Goal: Task Accomplishment & Management: Complete application form

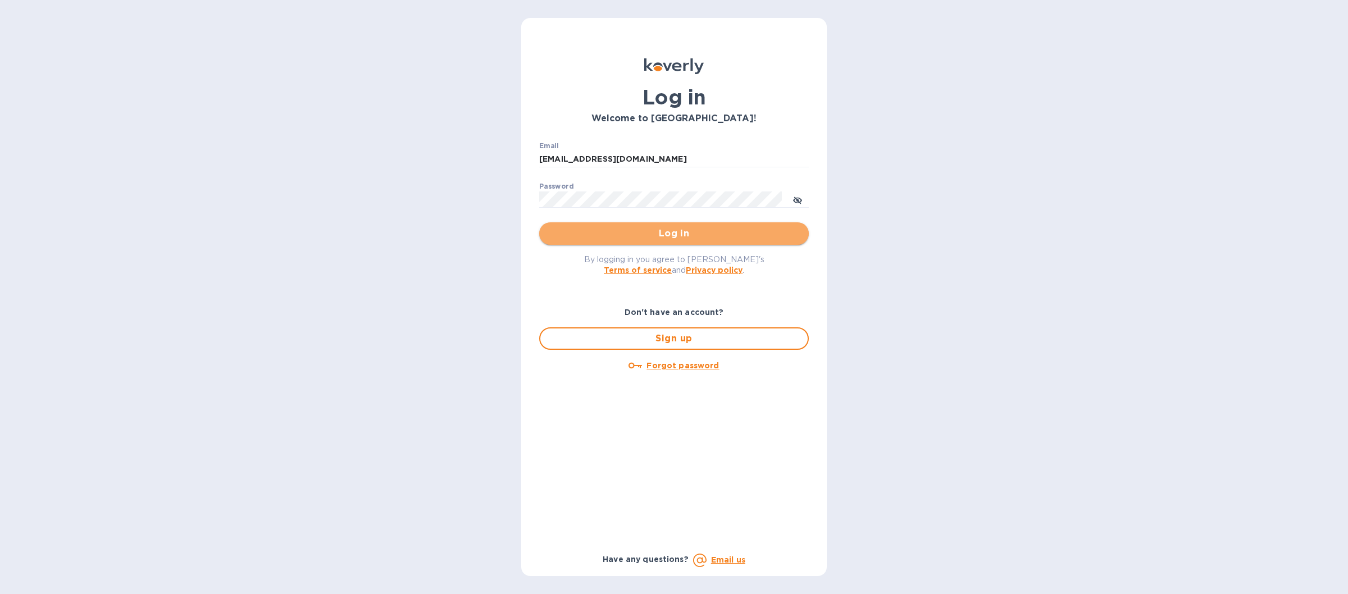
click at [608, 239] on span "Log in" at bounding box center [674, 233] width 252 height 13
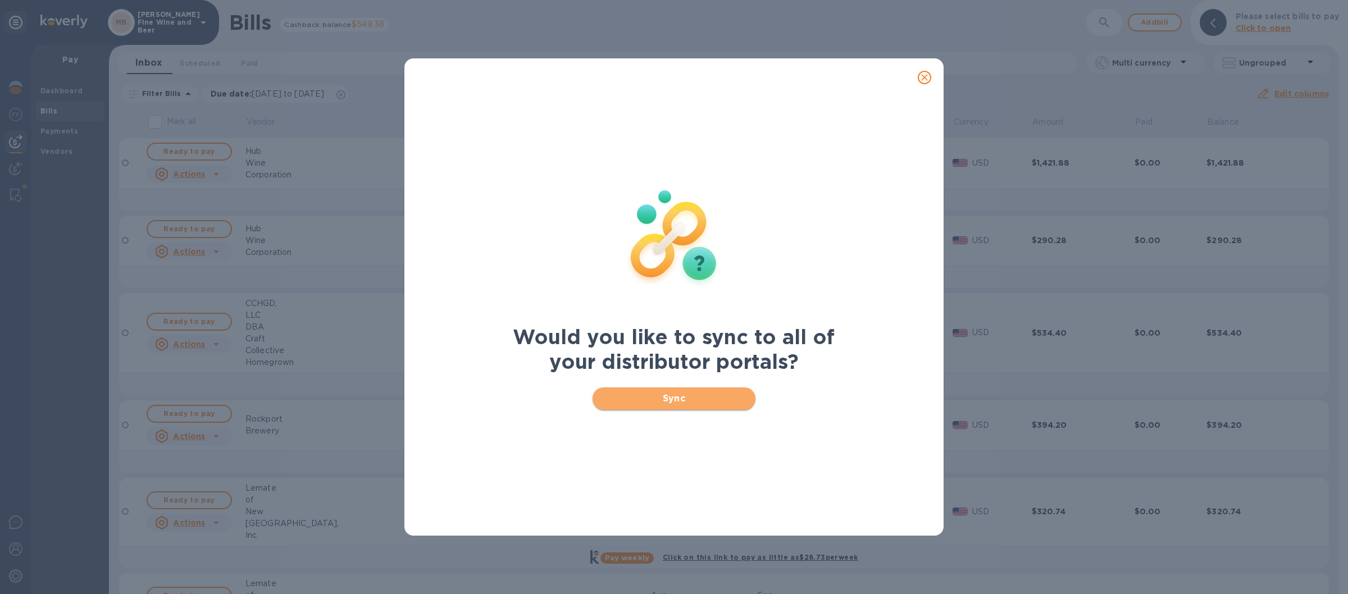
click at [604, 401] on span "Sync" at bounding box center [674, 398] width 145 height 13
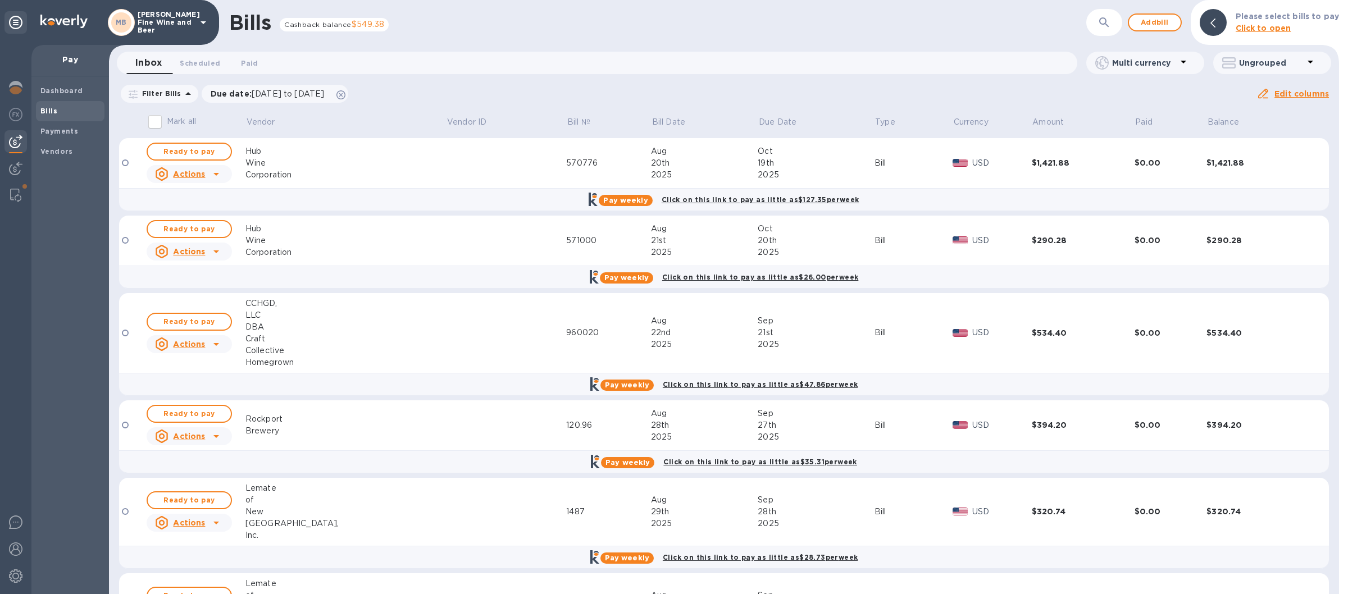
click at [202, 25] on icon at bounding box center [203, 22] width 13 height 13
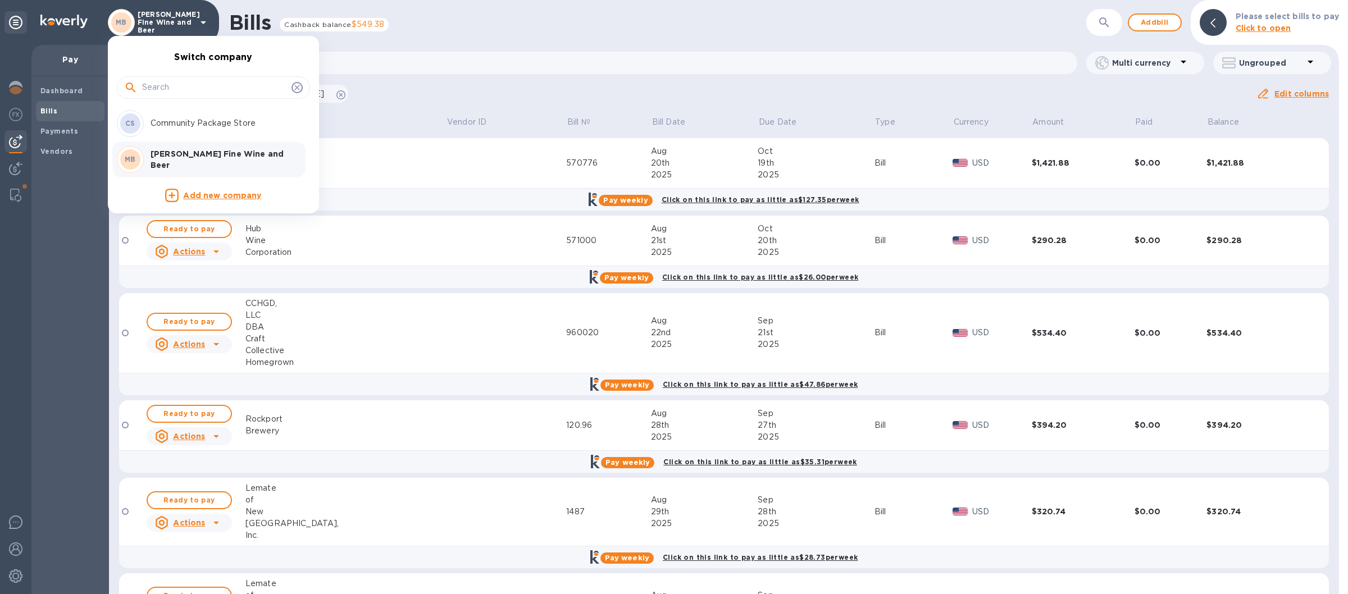
click at [194, 126] on p "Community Package Store" at bounding box center [222, 123] width 142 height 12
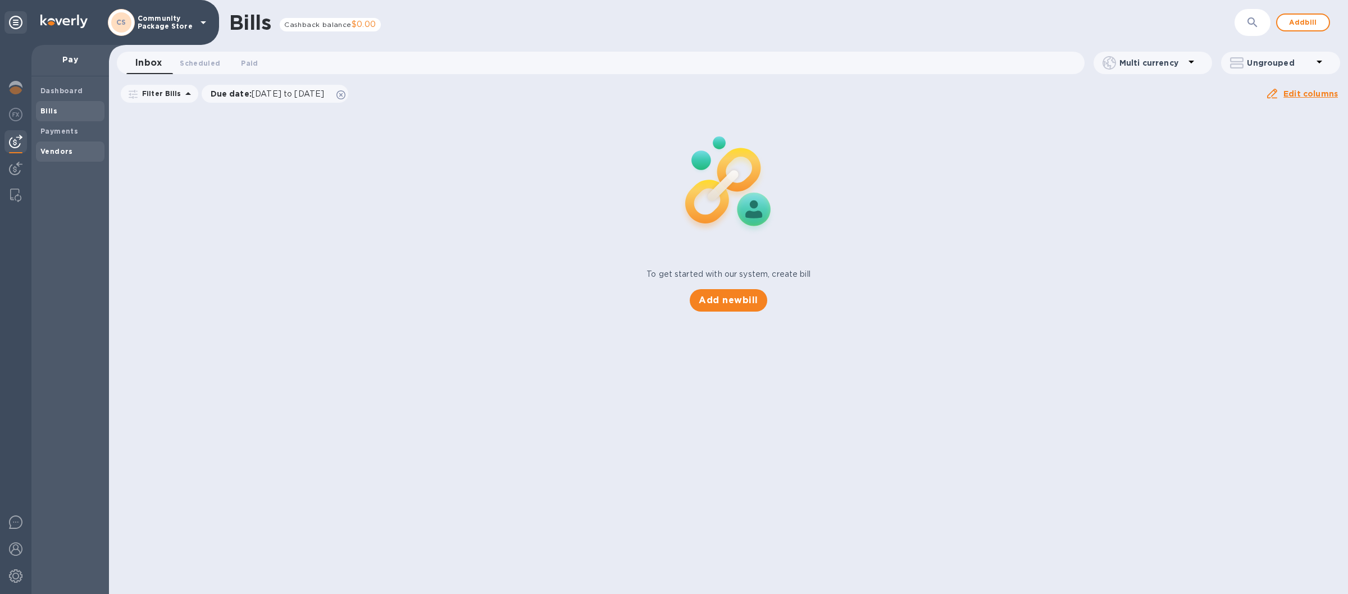
click at [56, 147] on span "Vendors" at bounding box center [56, 151] width 33 height 11
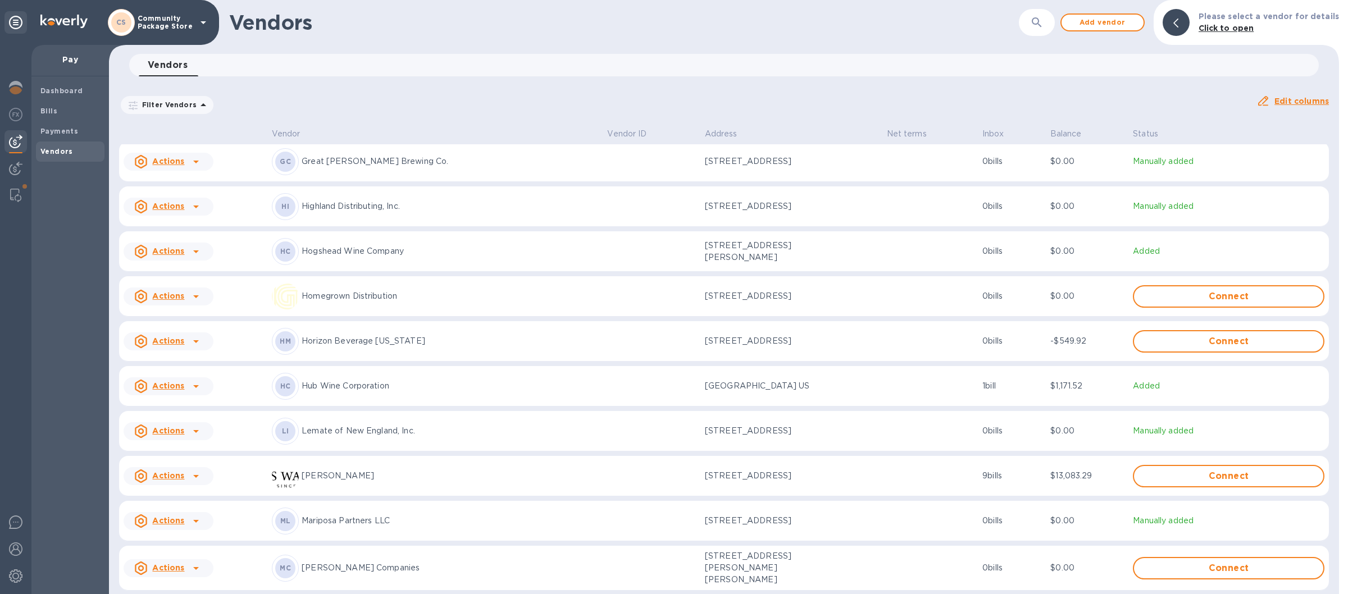
scroll to position [263, 0]
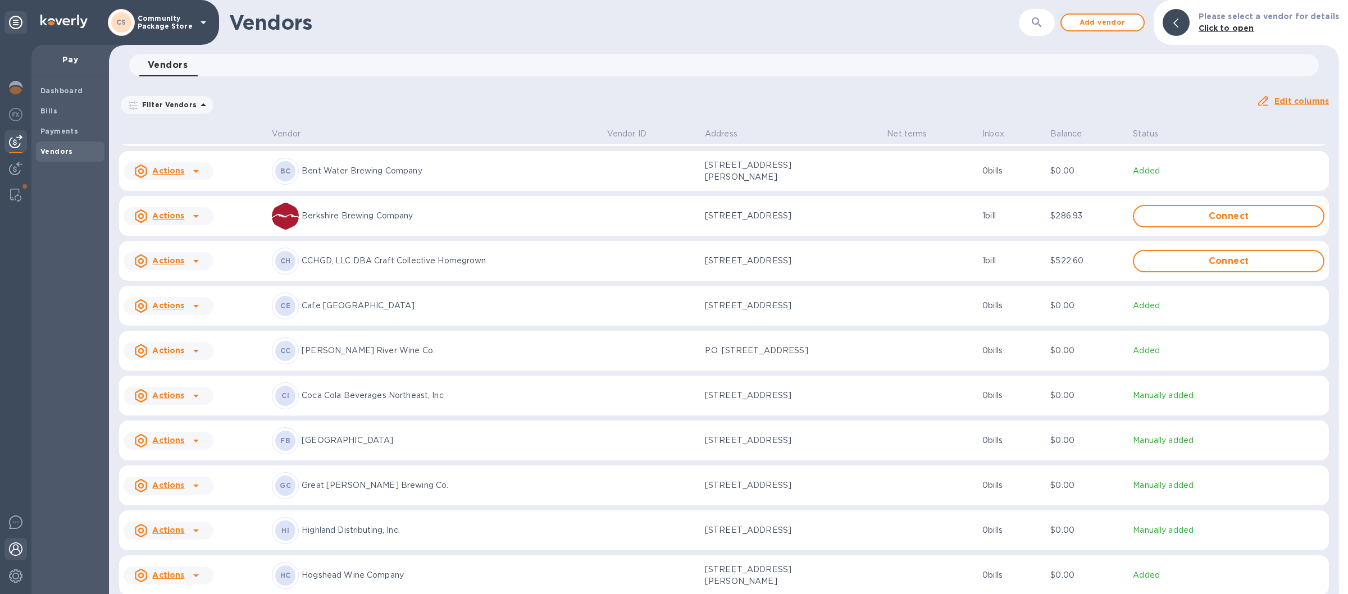
click at [17, 544] on img at bounding box center [15, 549] width 13 height 13
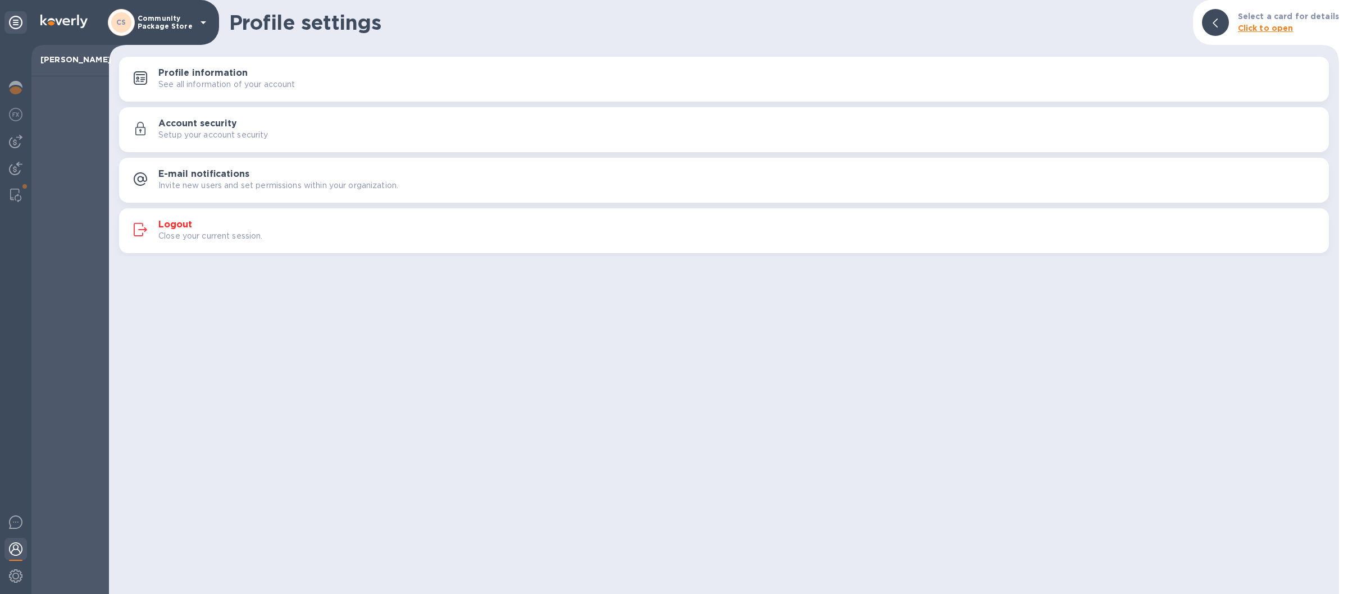
click at [551, 224] on div "Logout Close your current session." at bounding box center [738, 231] width 1161 height 22
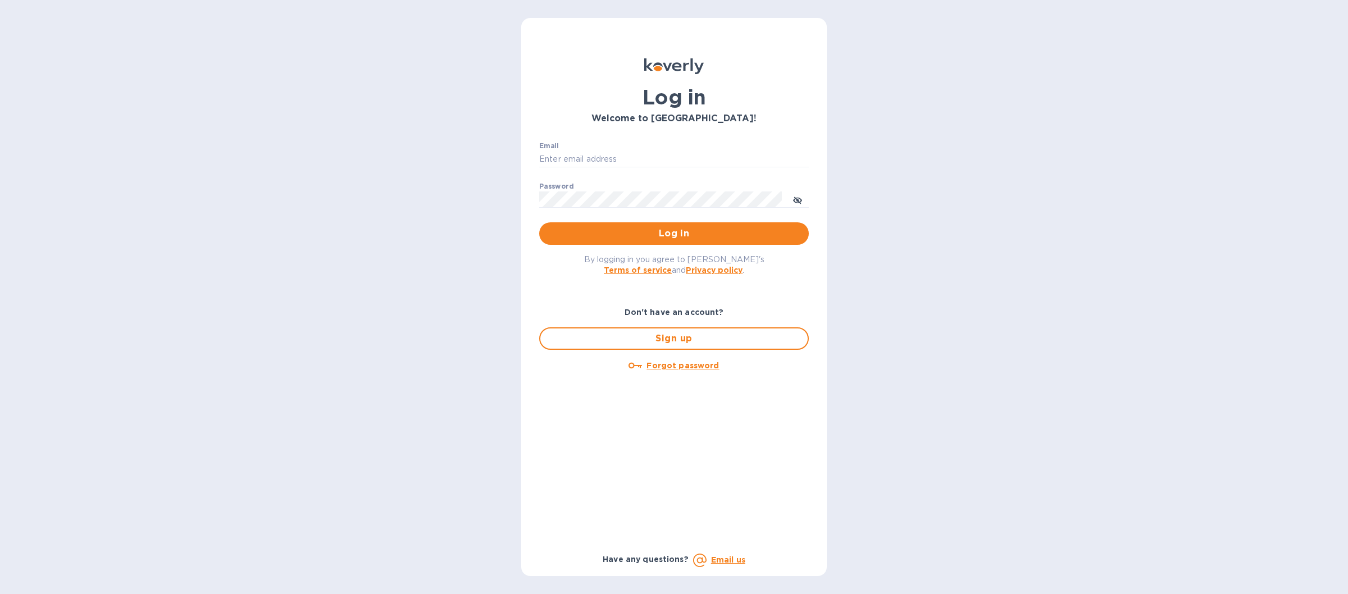
type input "[EMAIL_ADDRESS][DOMAIN_NAME]"
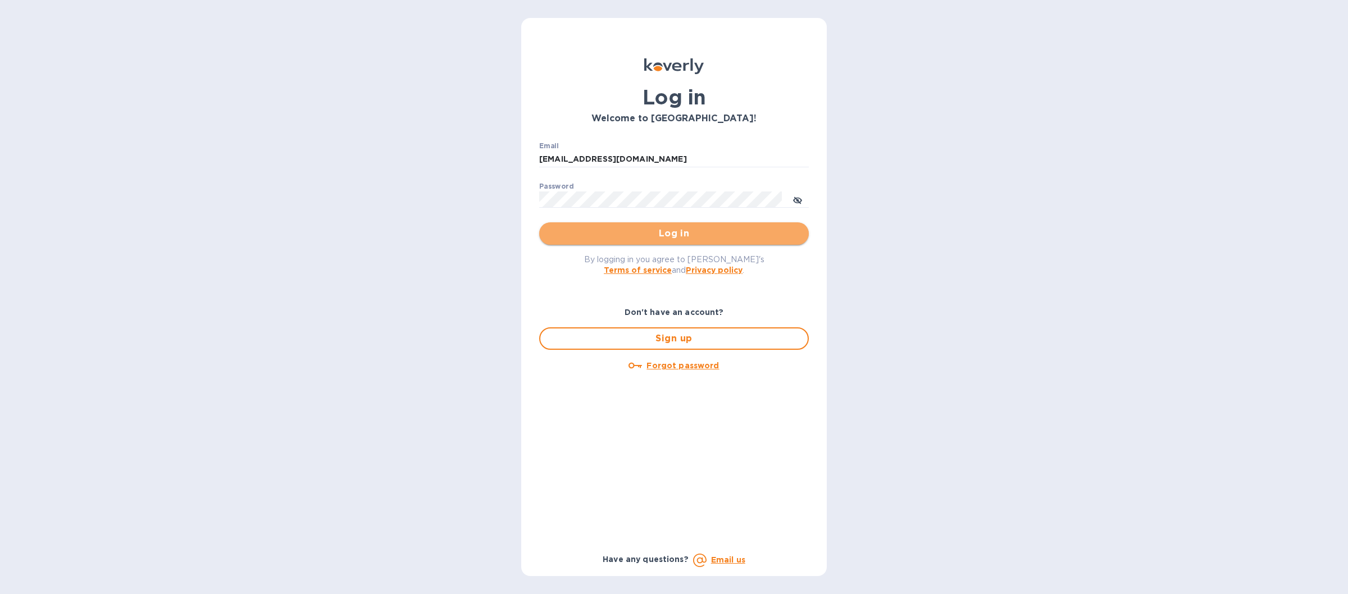
click at [598, 240] on span "Log in" at bounding box center [674, 233] width 252 height 13
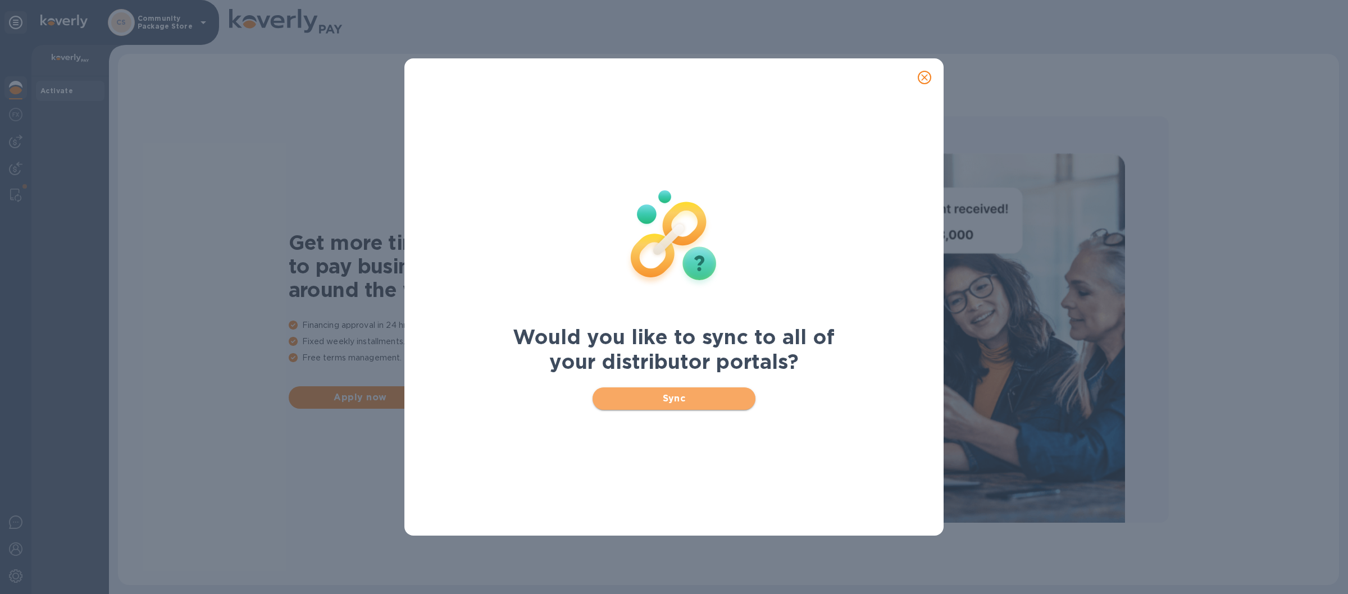
click at [631, 400] on span "Sync" at bounding box center [674, 398] width 145 height 13
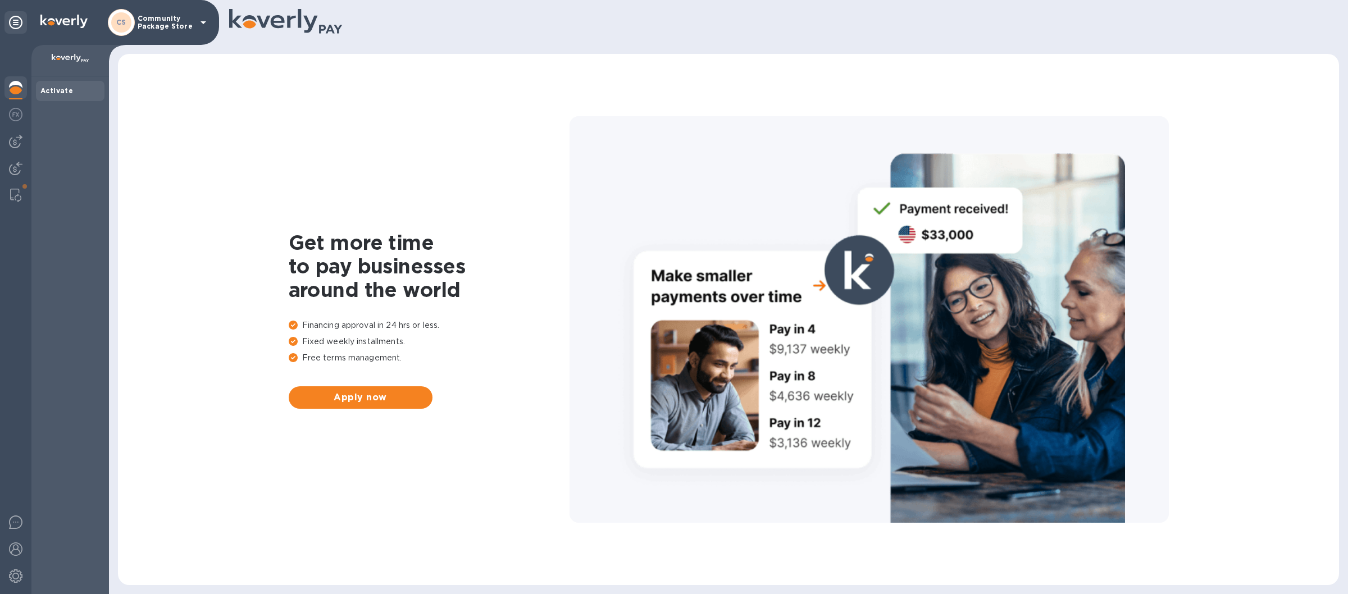
click at [202, 21] on icon at bounding box center [203, 22] width 13 height 13
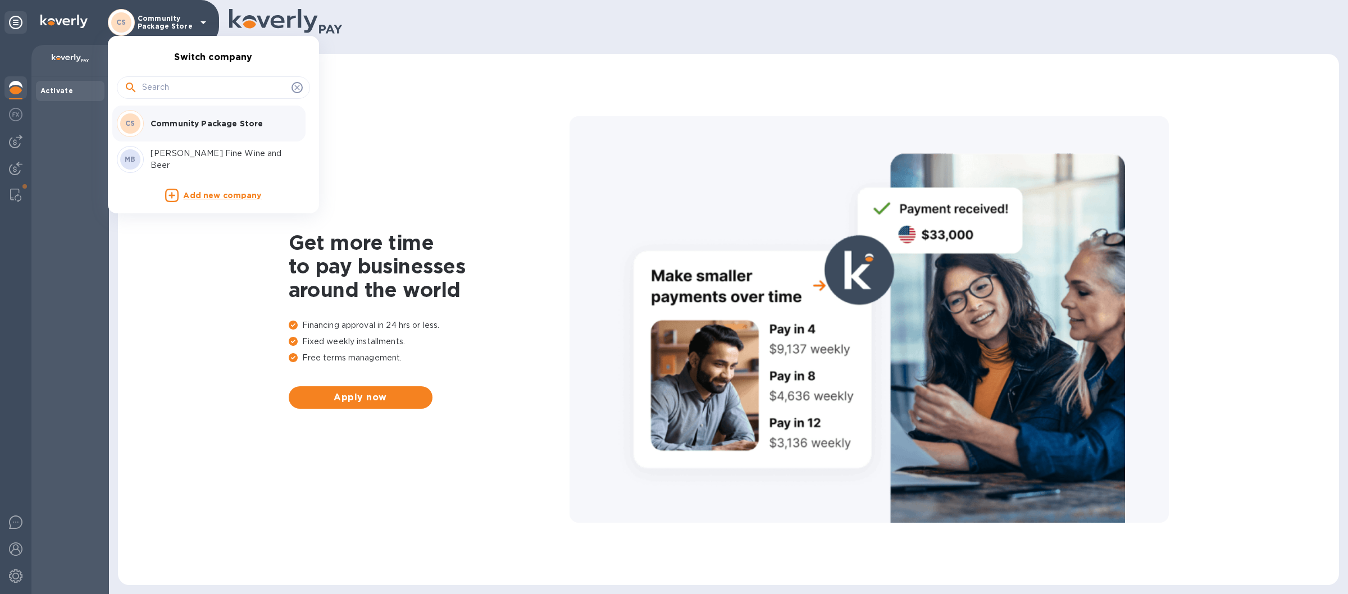
click at [165, 157] on p "[PERSON_NAME] Fine Wine and Beer" at bounding box center [222, 160] width 142 height 24
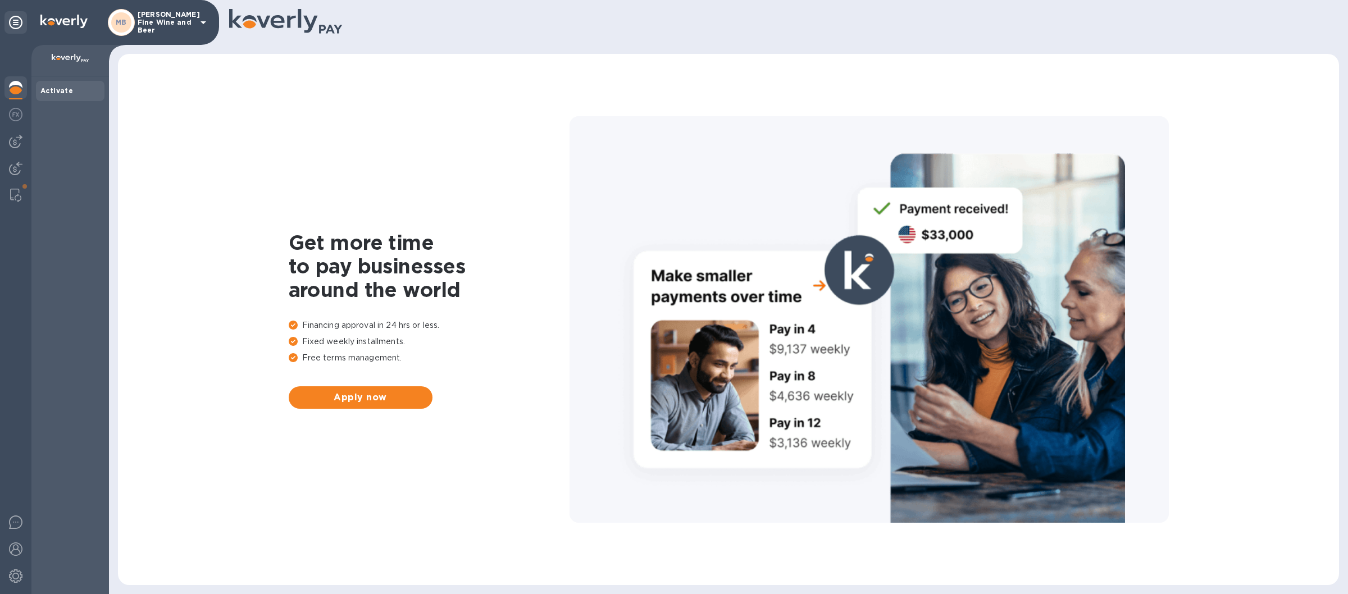
click at [571, 208] on div at bounding box center [869, 319] width 599 height 407
drag, startPoint x: 561, startPoint y: 367, endPoint x: 553, endPoint y: 374, distance: 11.1
click at [561, 367] on div "Financing approval in 24 hrs or less. Fixed weekly installments. Free terms man…" at bounding box center [429, 344] width 281 height 49
click at [63, 149] on div "Activate" at bounding box center [70, 335] width 78 height 518
click at [18, 139] on img at bounding box center [15, 141] width 13 height 13
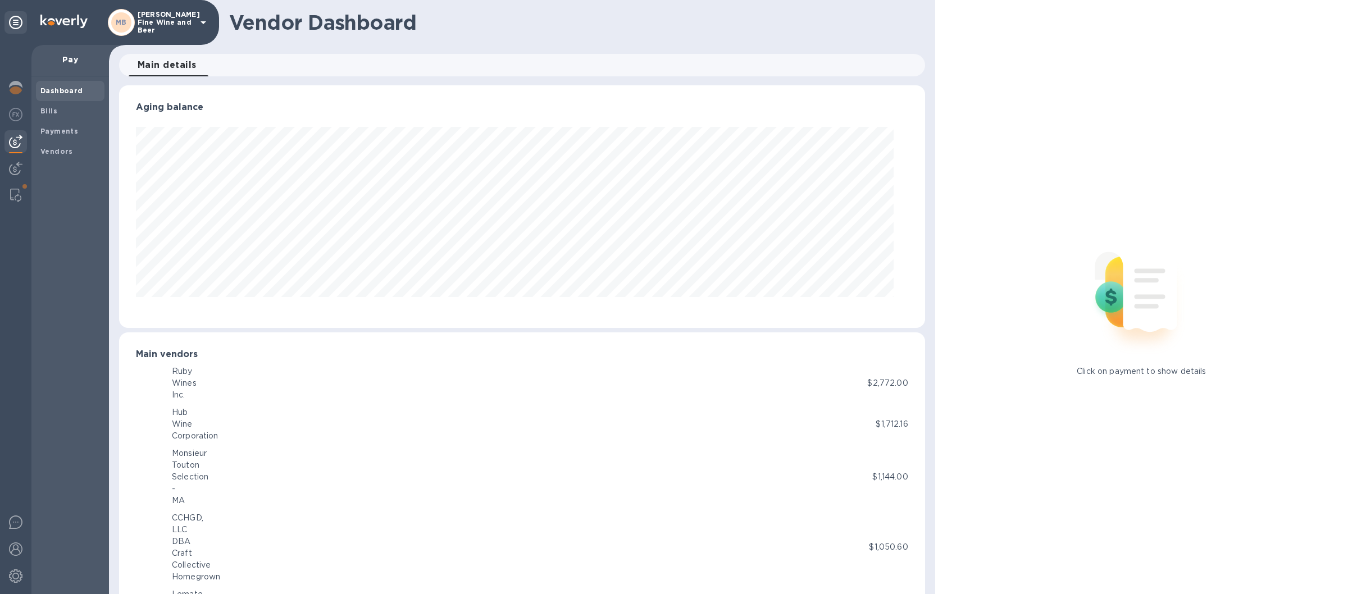
scroll to position [243, 791]
click at [64, 153] on b "Vendors" at bounding box center [56, 151] width 33 height 8
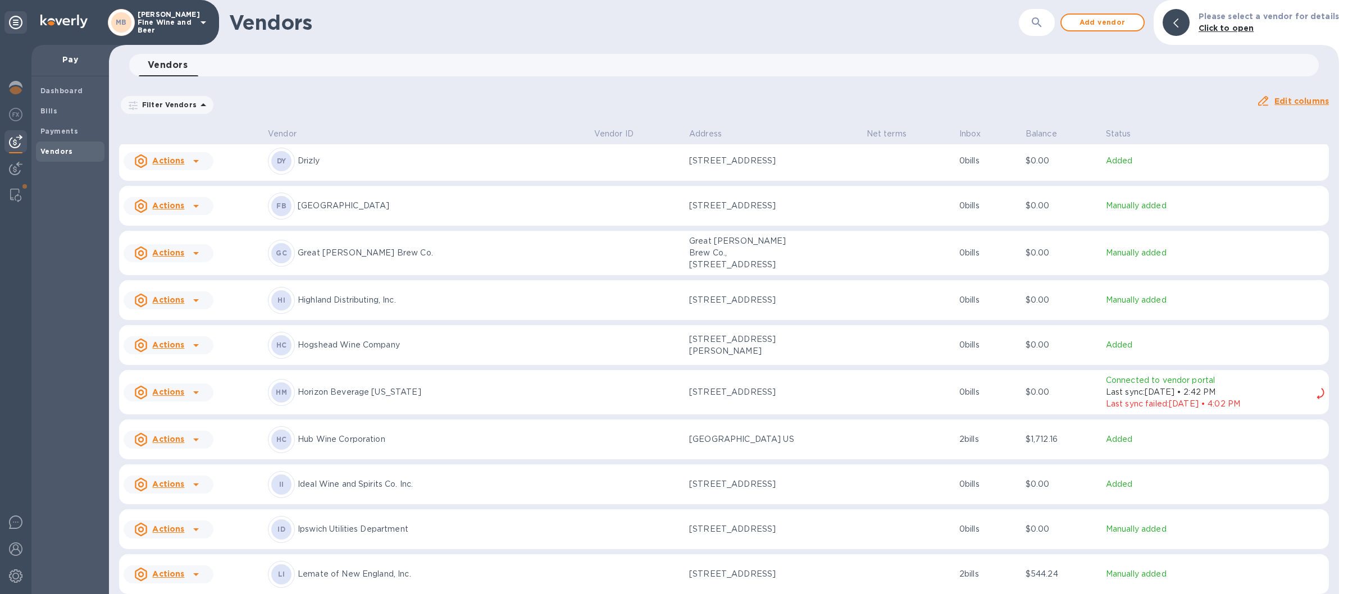
scroll to position [782, 0]
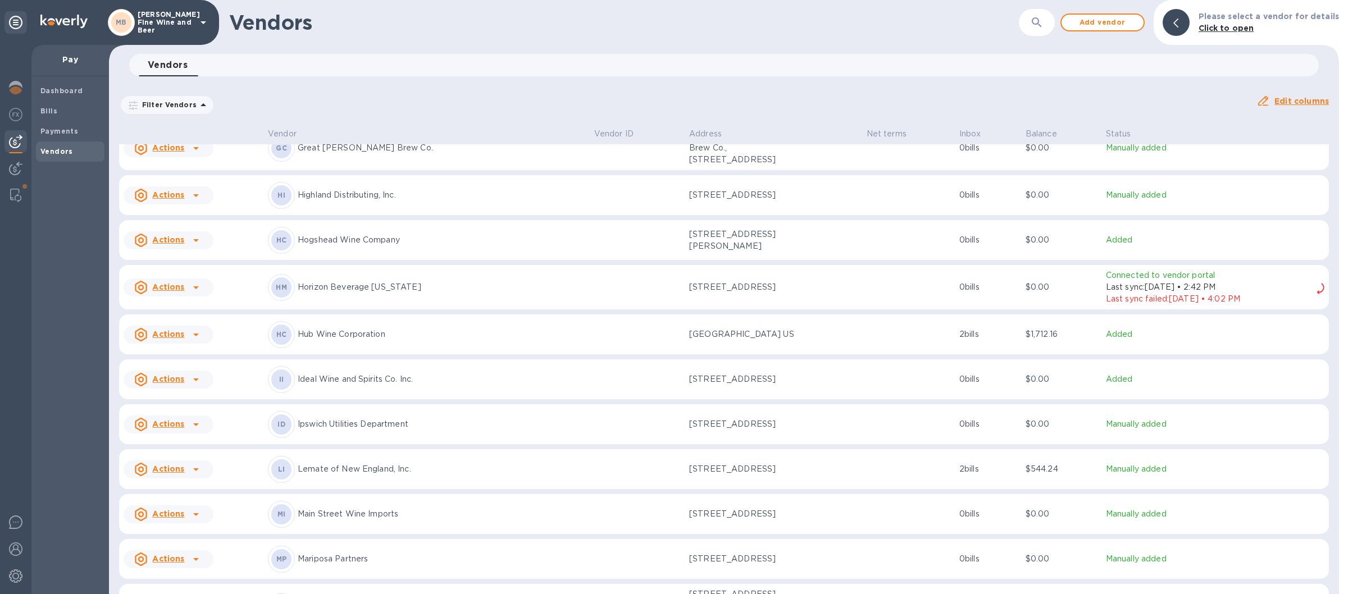
click at [424, 337] on p "Hub Wine Corporation" at bounding box center [442, 335] width 288 height 12
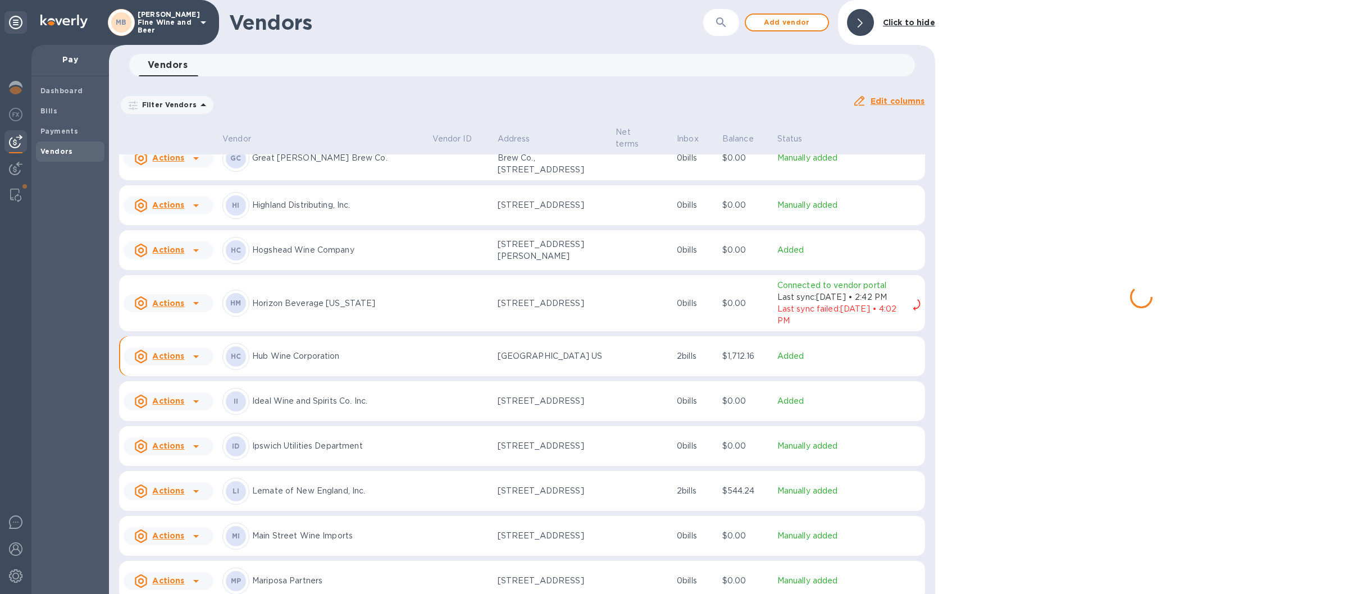
scroll to position [807, 0]
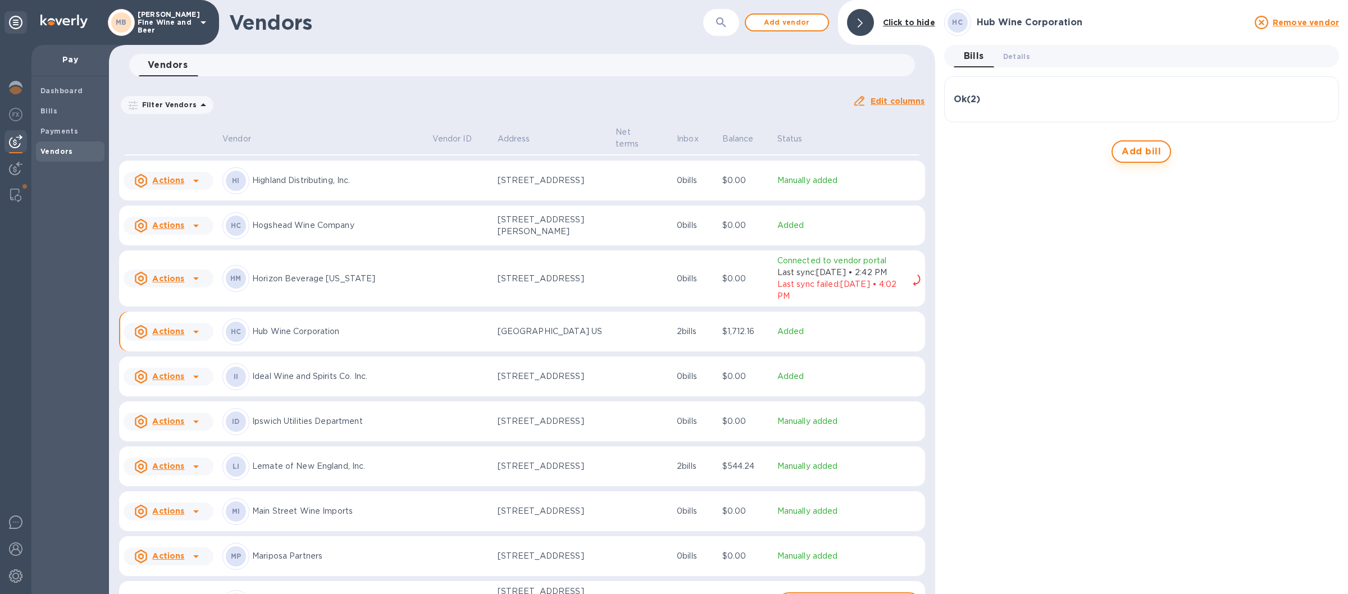
click at [1141, 153] on span "Add bill" at bounding box center [1141, 151] width 39 height 13
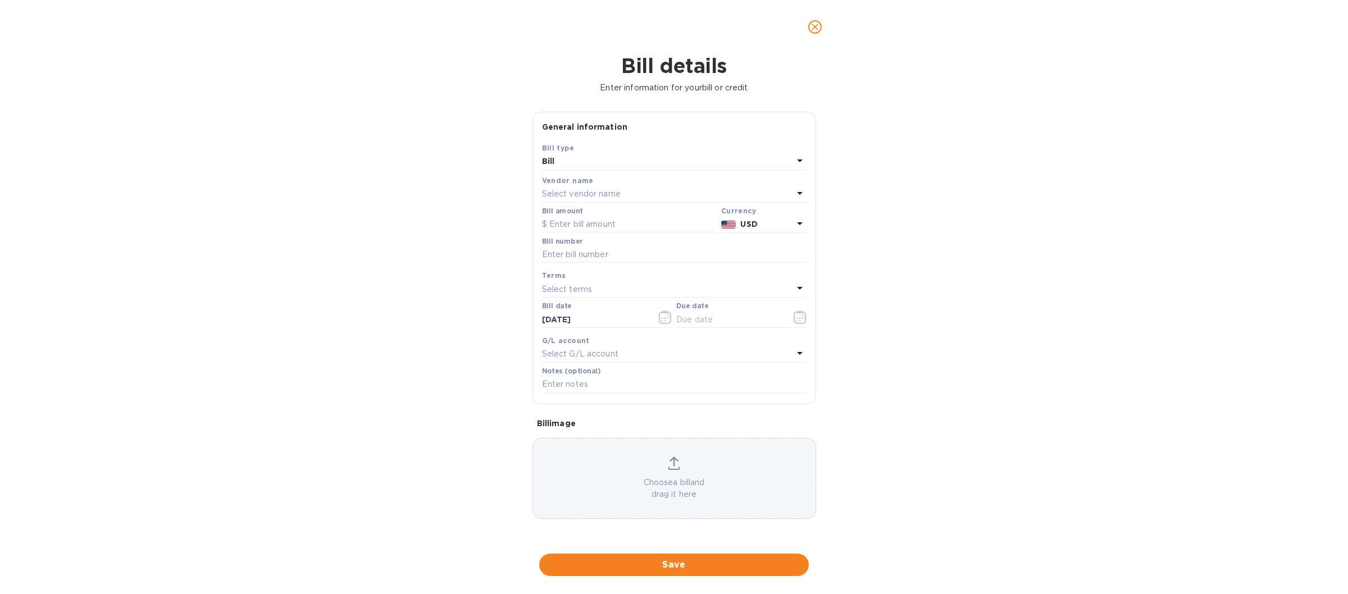
type input "[DATE]"
click at [581, 215] on label "Bill amount" at bounding box center [562, 211] width 40 height 7
click at [591, 230] on input "text" at bounding box center [629, 224] width 175 height 17
type input "1,204.76"
drag, startPoint x: 590, startPoint y: 256, endPoint x: 601, endPoint y: 257, distance: 11.4
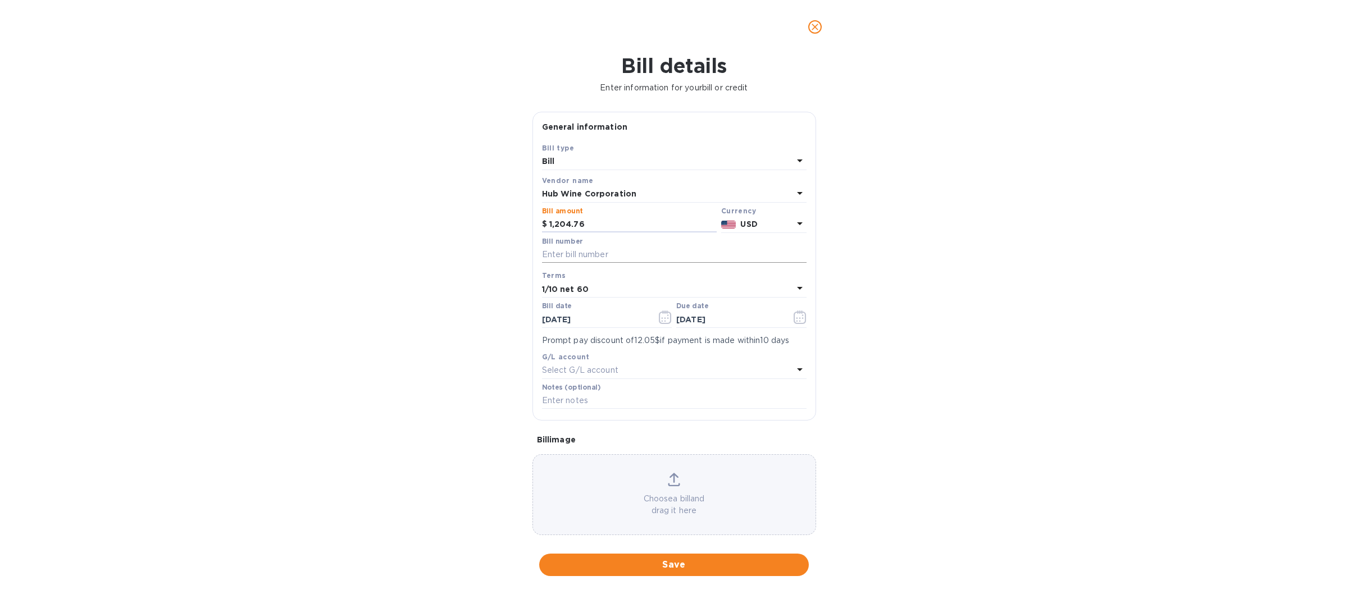
click at [587, 257] on input "text" at bounding box center [674, 255] width 265 height 17
type input "573883"
click at [657, 563] on span "Save" at bounding box center [674, 564] width 252 height 13
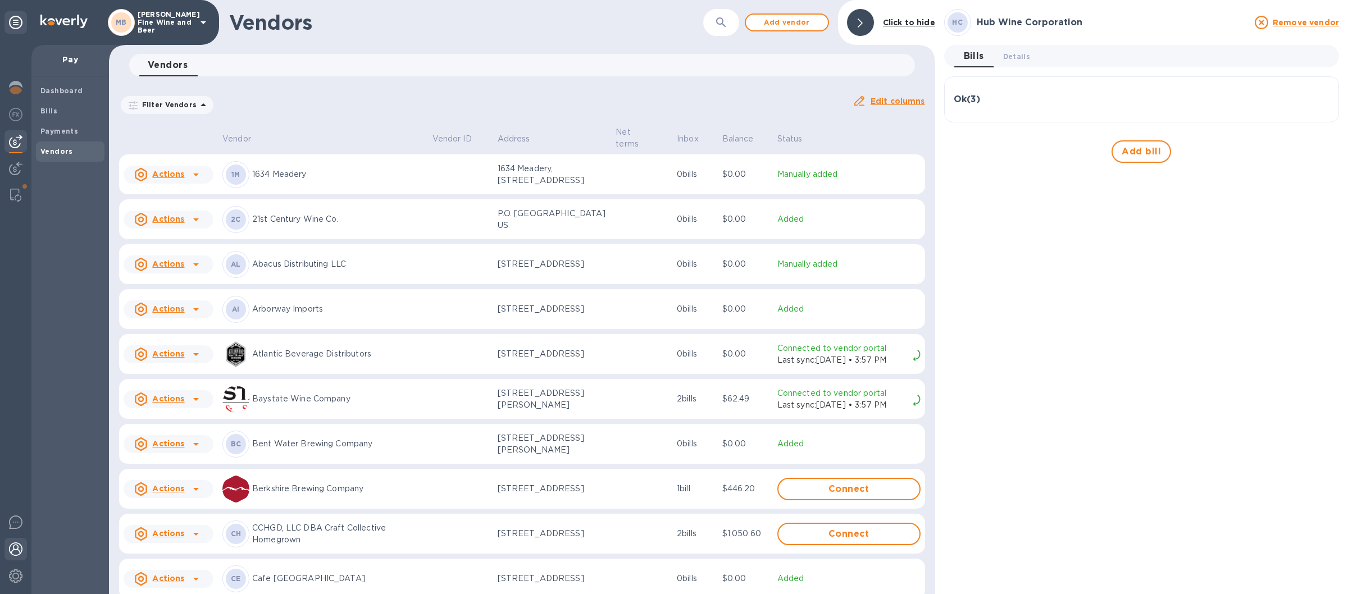
click at [19, 545] on img at bounding box center [15, 549] width 13 height 13
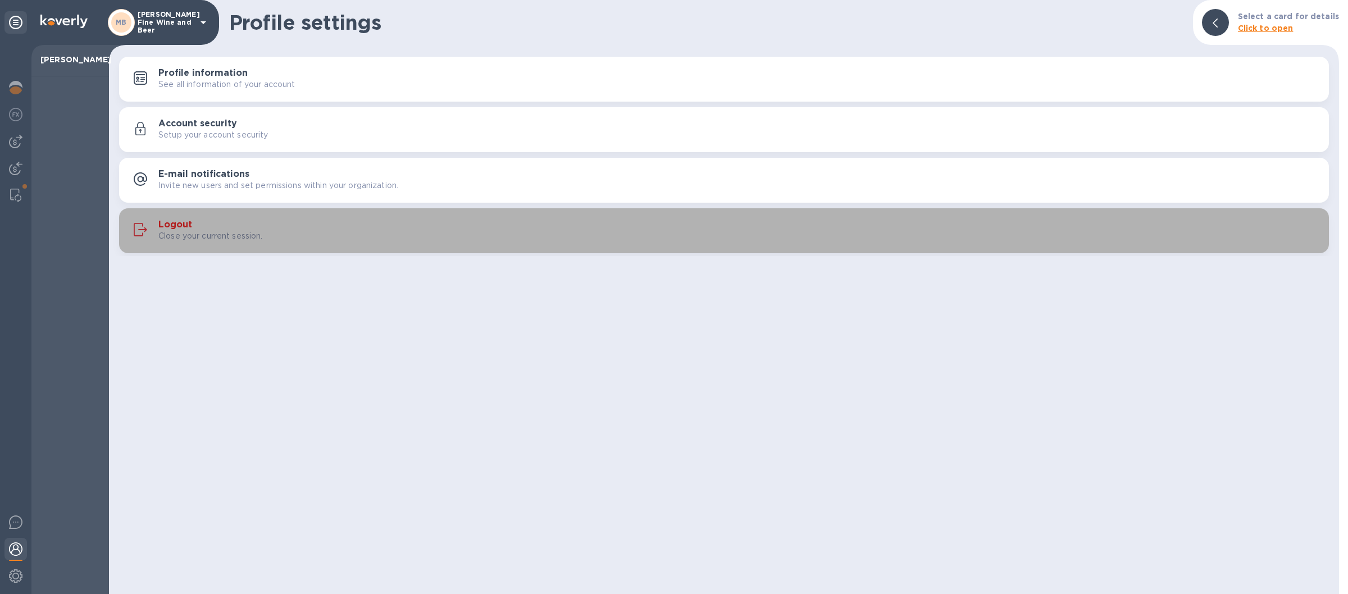
click at [382, 243] on div "Logout Close your current session." at bounding box center [724, 230] width 1196 height 27
